Goal: Information Seeking & Learning: Learn about a topic

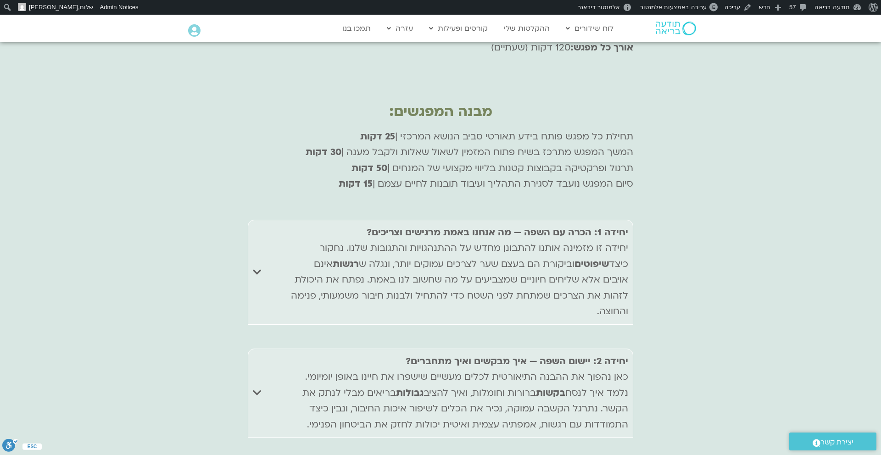
scroll to position [3591, 0]
click at [258, 265] on icon "Accordion. Open links with Enter or Space, close with Escape, and navigate with…" at bounding box center [257, 270] width 8 height 10
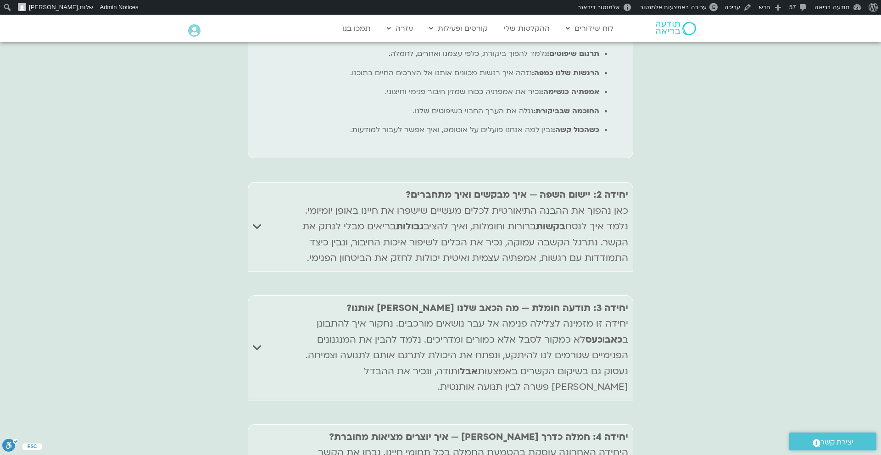
scroll to position [3925, 0]
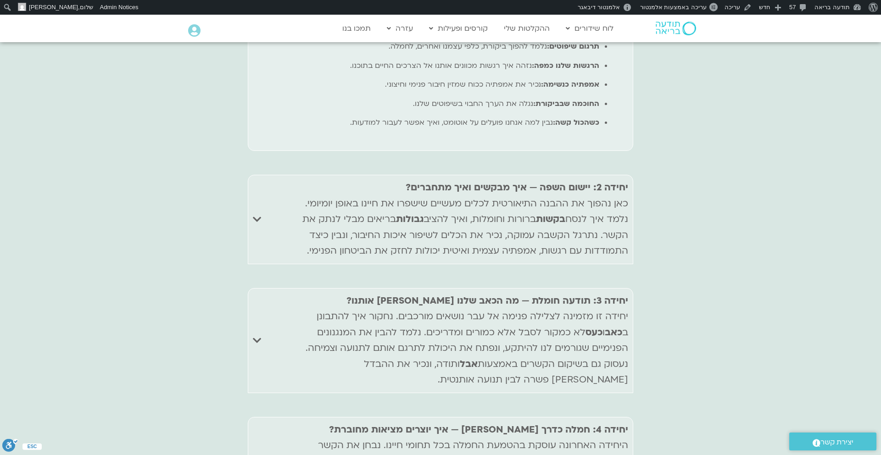
click at [261, 288] on summary "יחידה 3: תודעה חומלת — מה הכאב שלנו מלמד אותנו? יחידה זו מזמינה לצלילה פנימה אל…" at bounding box center [440, 340] width 385 height 105
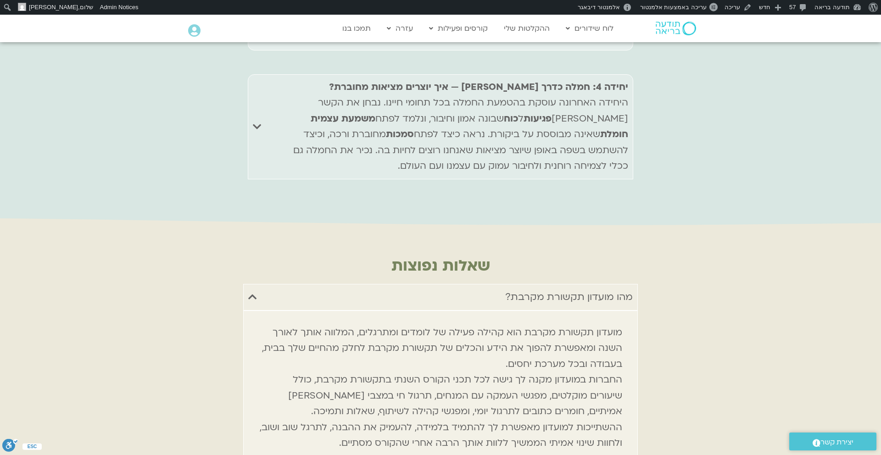
scroll to position [4280, 0]
click at [559, 288] on div "מהו מועדון תקשורת מקרבת?" at bounding box center [569, 296] width 128 height 17
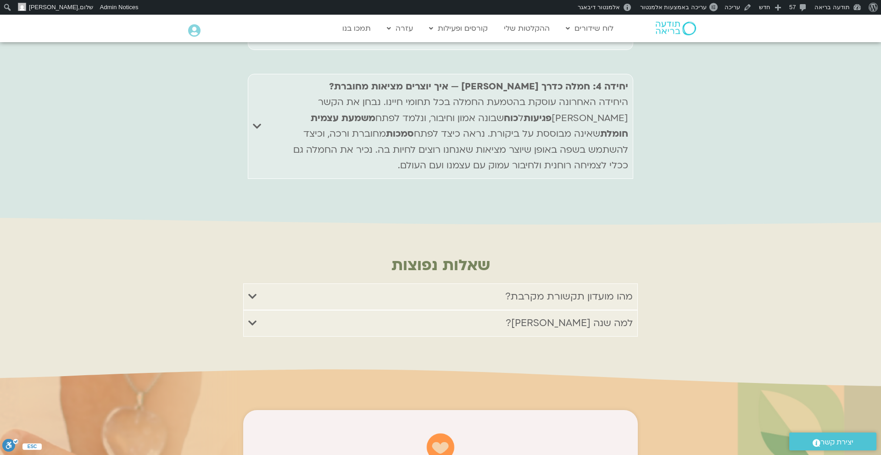
drag, startPoint x: 492, startPoint y: 197, endPoint x: 632, endPoint y: 197, distance: 140.8
click at [635, 283] on summary "מהו מועדון תקשורת מקרבת?" at bounding box center [440, 296] width 394 height 27
copy div "מהו מועדון תקשורת מקרבת?"
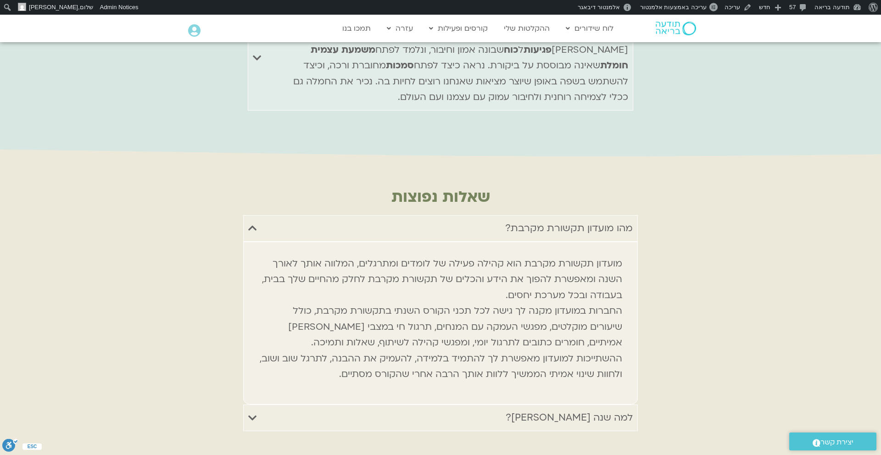
scroll to position [4353, 0]
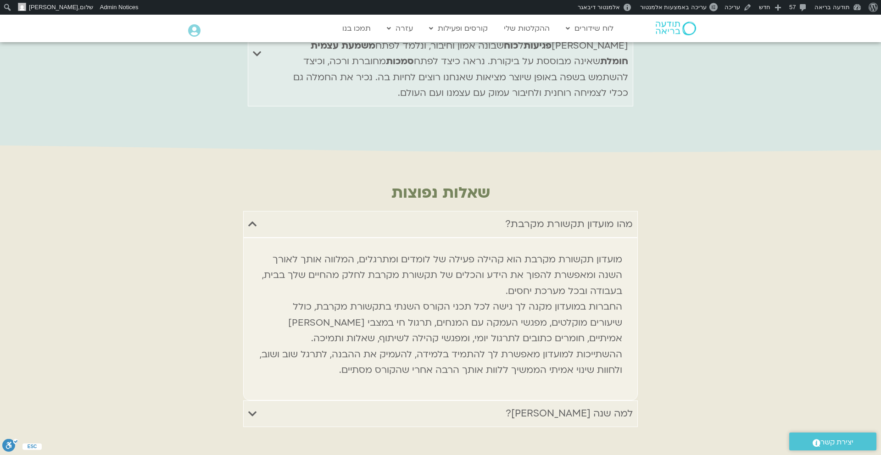
click at [379, 400] on summary "למה שנה שלמה?" at bounding box center [440, 413] width 394 height 27
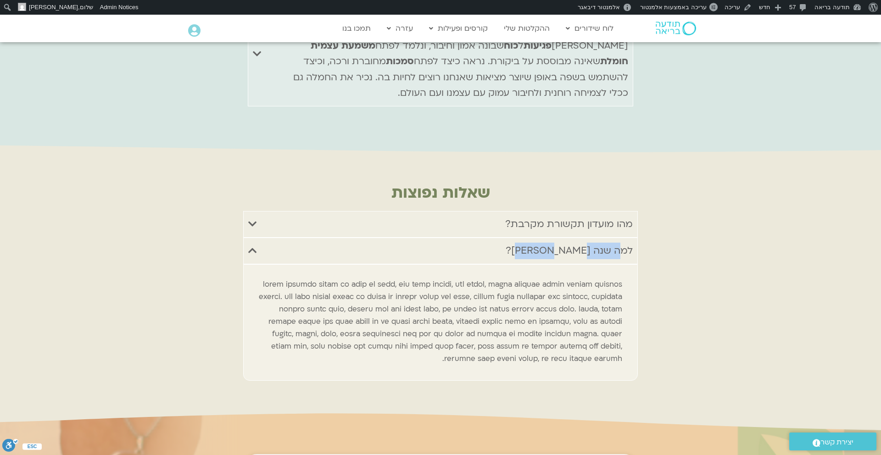
drag, startPoint x: 553, startPoint y: 150, endPoint x: 647, endPoint y: 148, distance: 93.6
click at [647, 152] on div "שאלות נפוצות מהו מועדון תקשורת מקרבת? מועדון תקשורת מקרבת הוא קהילה פעילה של לו…" at bounding box center [440, 282] width 881 height 261
copy div "למה שנה שלמה?"
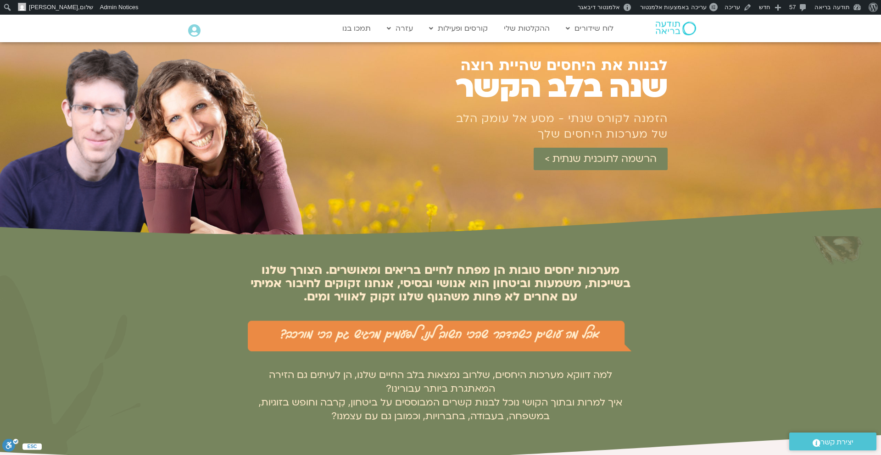
scroll to position [0, 0]
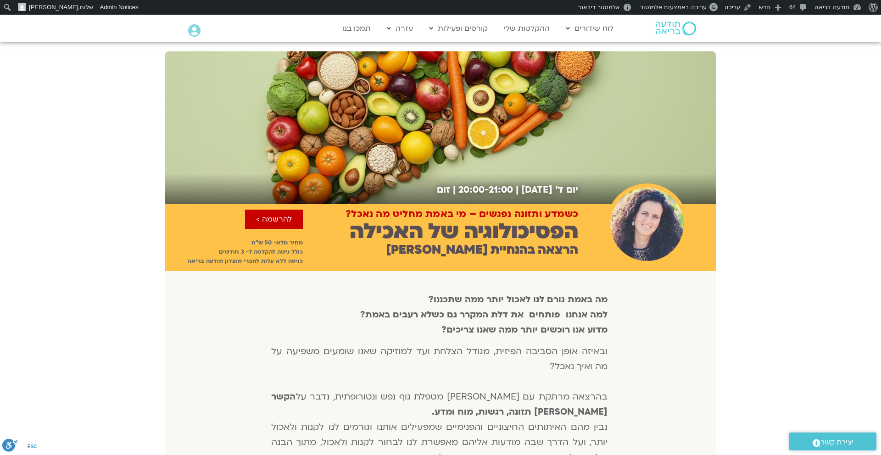
click at [671, 25] on img at bounding box center [675, 29] width 40 height 14
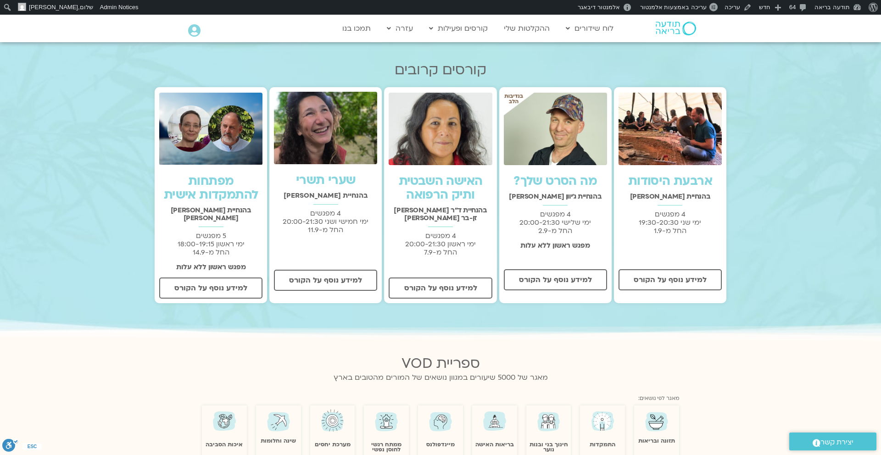
scroll to position [325, 0]
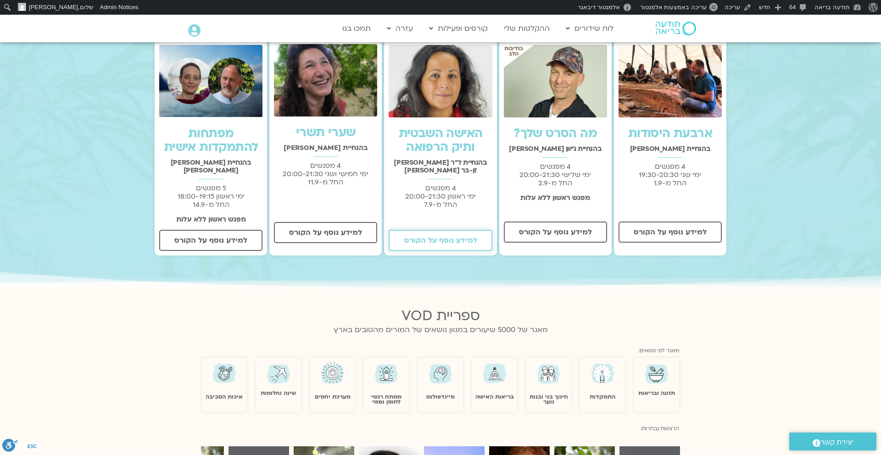
click at [455, 236] on span "למידע נוסף על הקורס" at bounding box center [440, 240] width 73 height 8
click at [548, 233] on span "למידע נוסף על הקורס" at bounding box center [555, 232] width 73 height 8
click at [325, 229] on span "למידע נוסף על הקורס" at bounding box center [325, 232] width 73 height 8
click at [214, 236] on span "למידע נוסף על הקורס" at bounding box center [210, 240] width 73 height 8
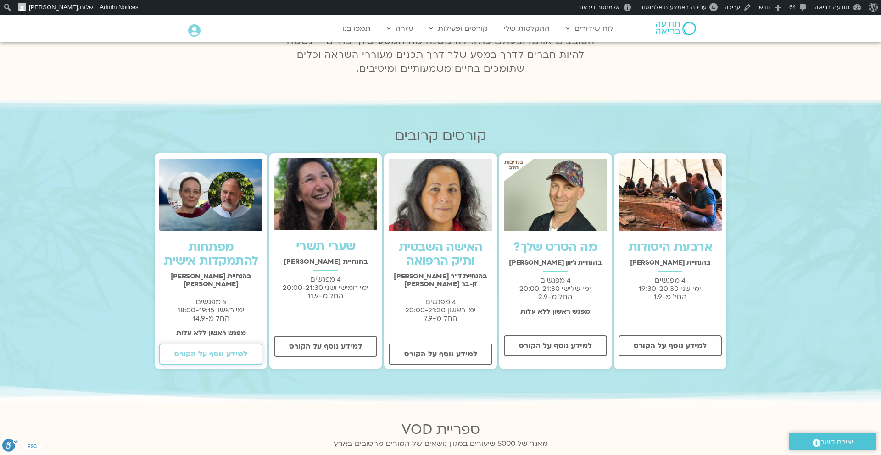
scroll to position [205, 0]
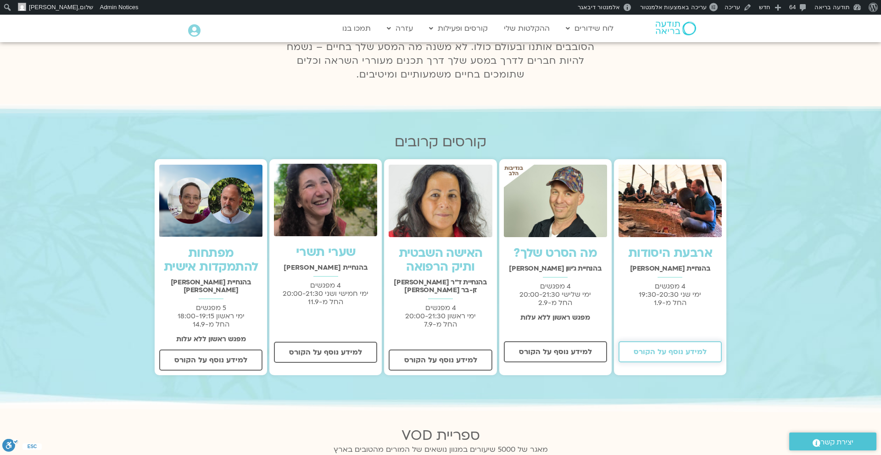
click at [671, 346] on link "למידע נוסף על הקורס" at bounding box center [669, 351] width 103 height 21
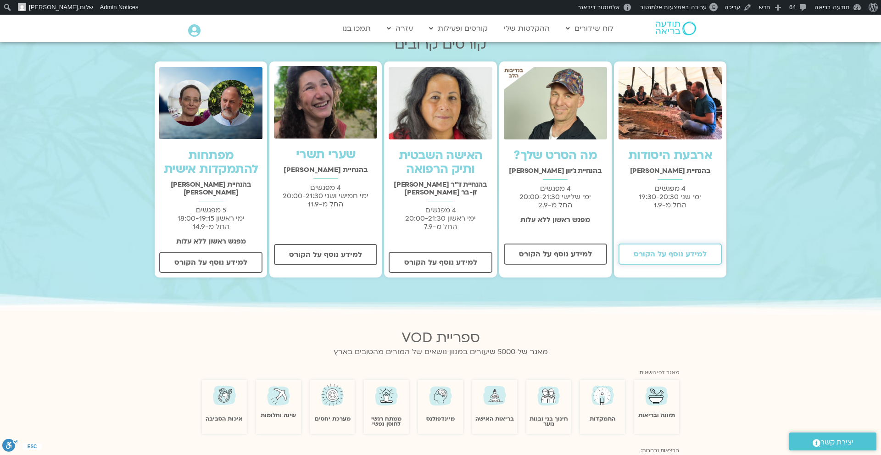
scroll to position [304, 0]
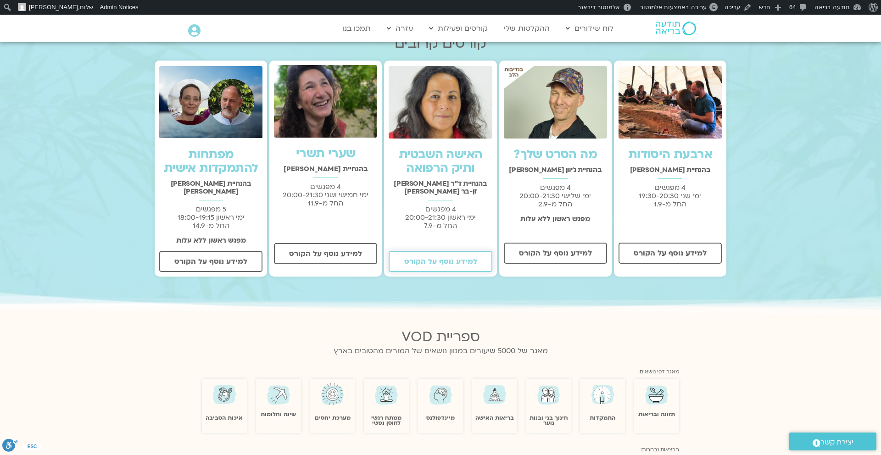
click at [427, 257] on span "למידע נוסף על הקורס" at bounding box center [440, 261] width 73 height 8
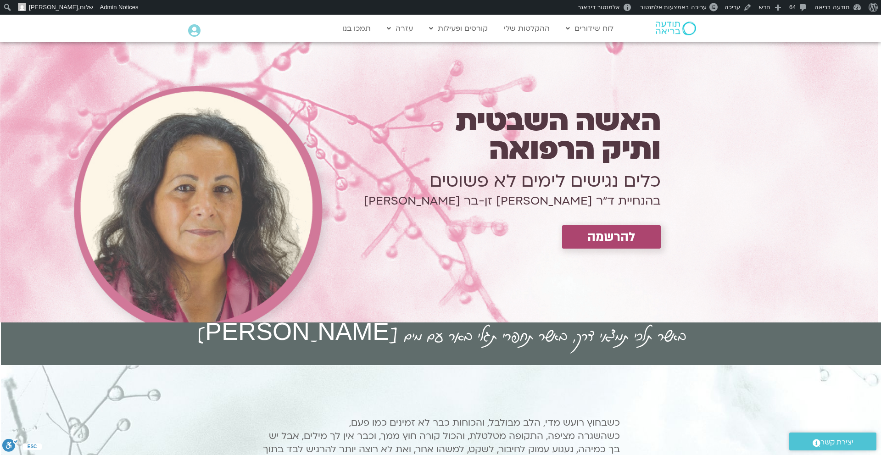
scroll to position [0, -1]
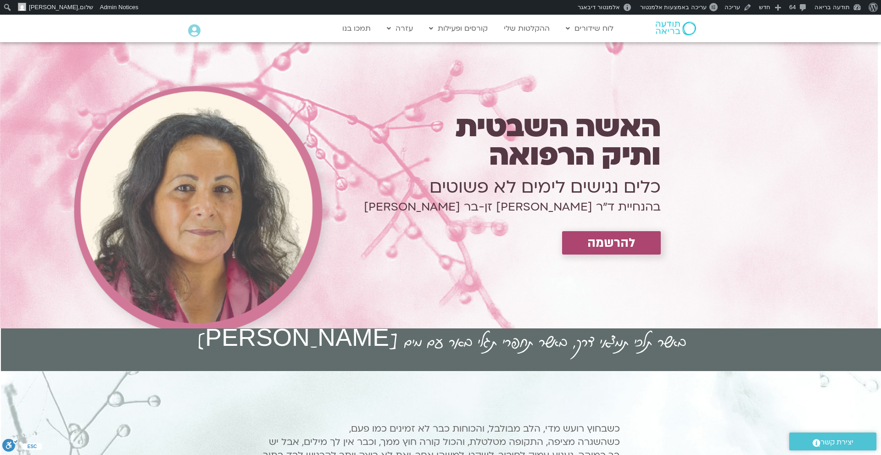
click at [589, 189] on h1 "כלים נגישים לימים לא פשוטים" at bounding box center [481, 187] width 360 height 26
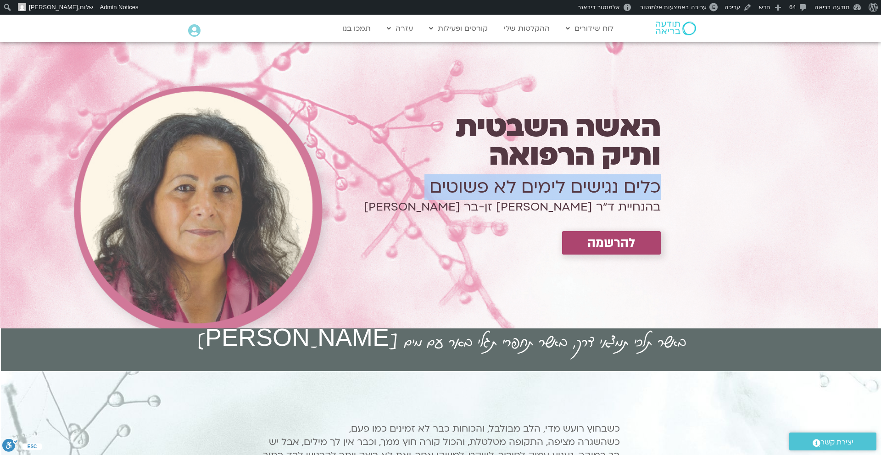
click at [589, 189] on h1 "כלים נגישים לימים לא פשוטים" at bounding box center [481, 187] width 360 height 26
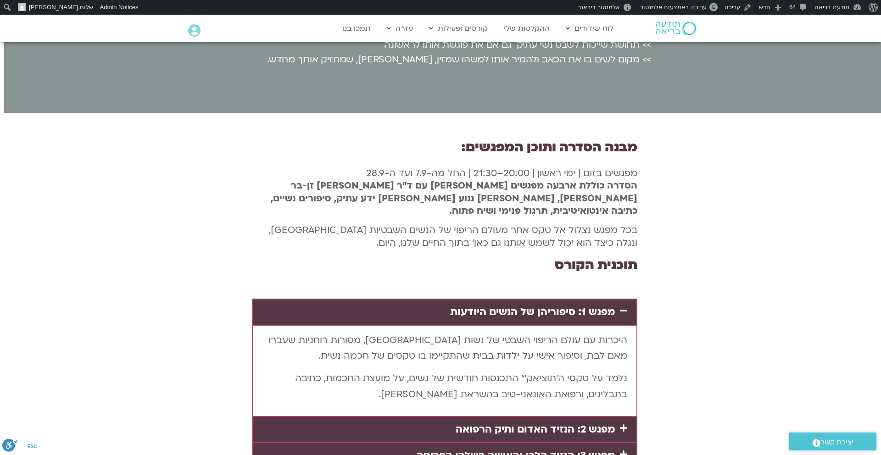
scroll to position [1692, -4]
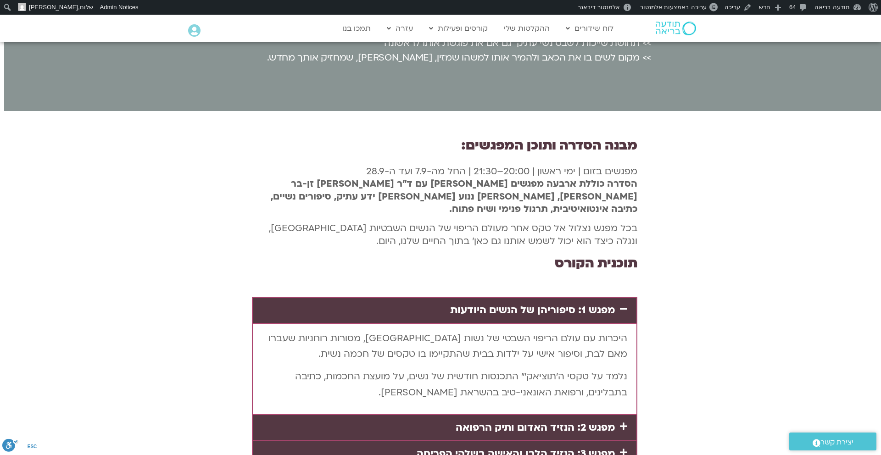
click at [588, 421] on link "מפגש 2: הנזיד האדום ותיק הרפואה" at bounding box center [534, 428] width 159 height 14
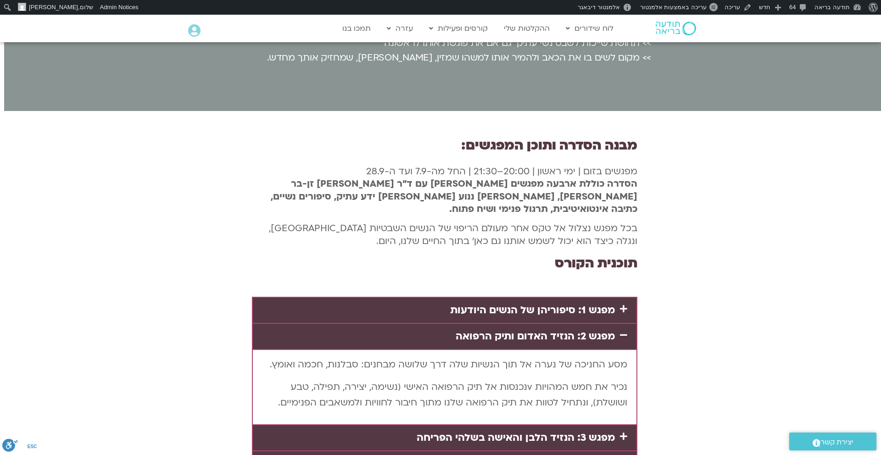
click at [585, 431] on link "מפגש 3: הנזיד הלבן והאישה בשלהי הפריחה" at bounding box center [515, 438] width 198 height 14
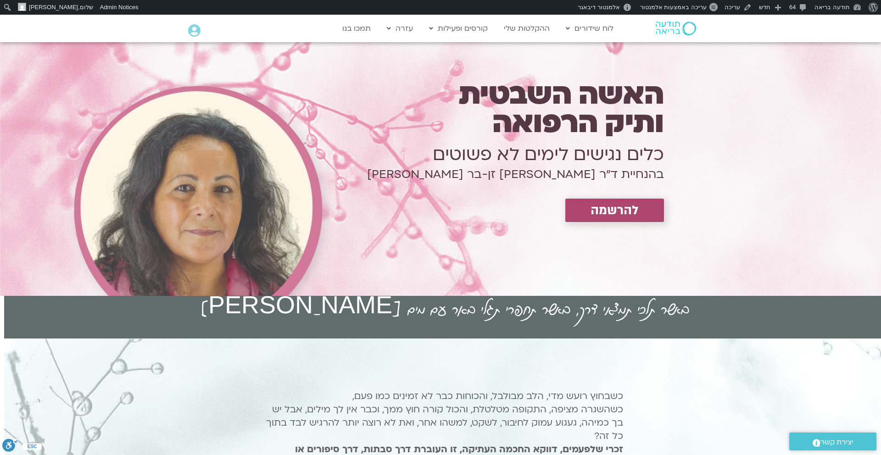
scroll to position [0, -4]
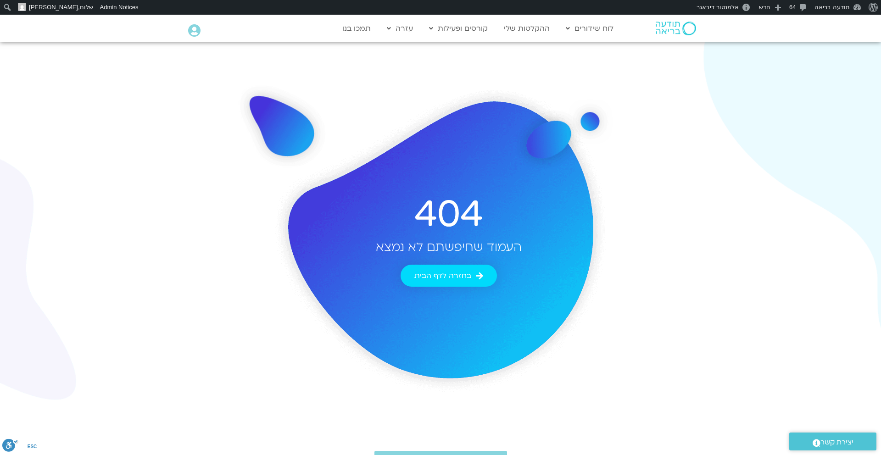
click at [668, 30] on img at bounding box center [675, 29] width 40 height 14
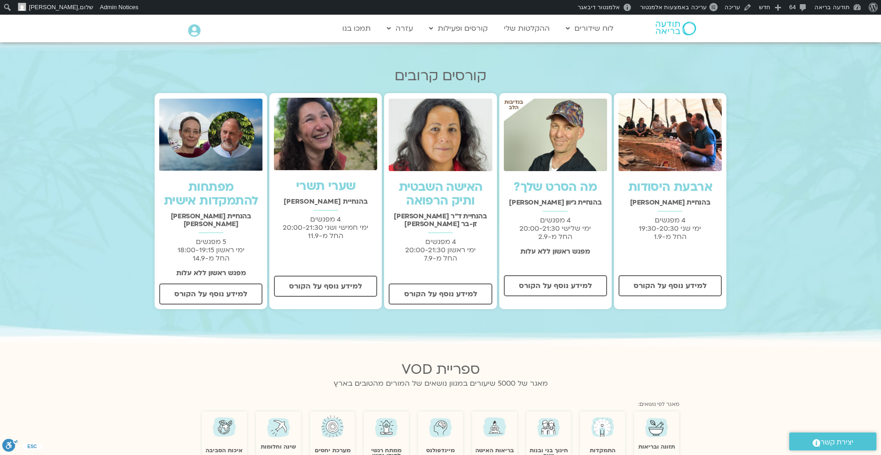
scroll to position [273, 0]
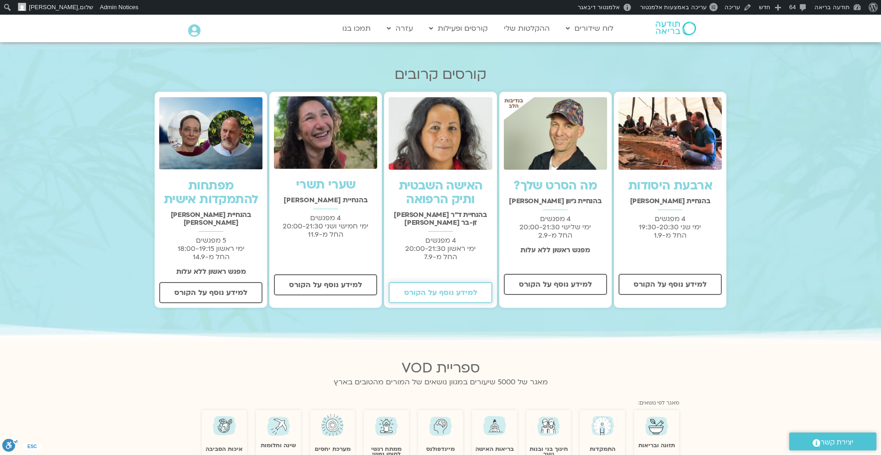
click at [436, 288] on span "למידע נוסף על הקורס" at bounding box center [440, 292] width 73 height 8
click at [432, 288] on span "למידע נוסף על הקורס" at bounding box center [440, 292] width 73 height 8
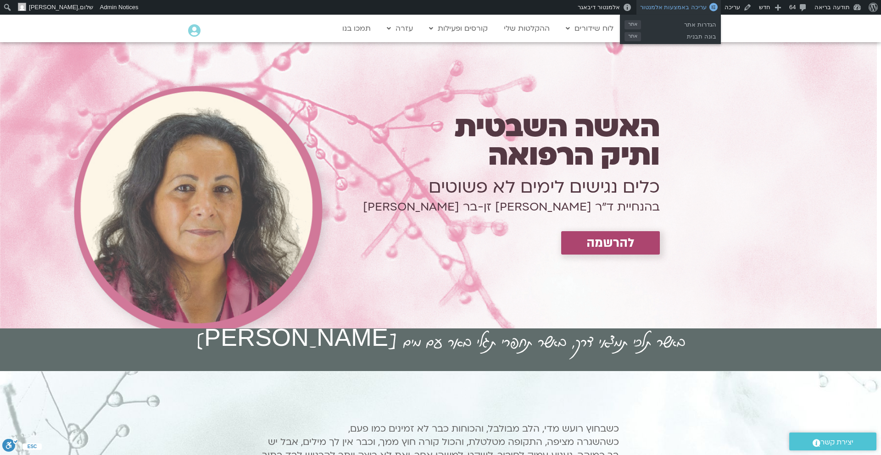
click at [675, 11] on link "עריכה באמצעות אלמנטור" at bounding box center [678, 7] width 84 height 15
